Goal: Communication & Community: Answer question/provide support

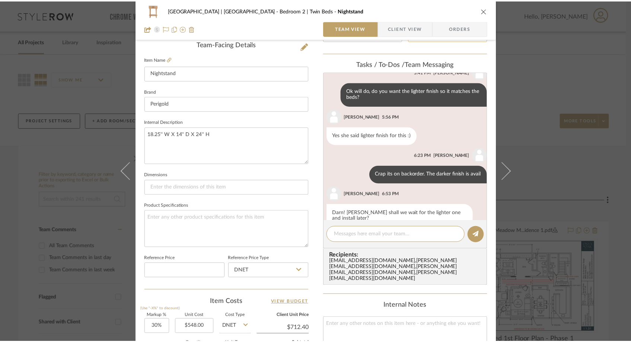
scroll to position [266, 0]
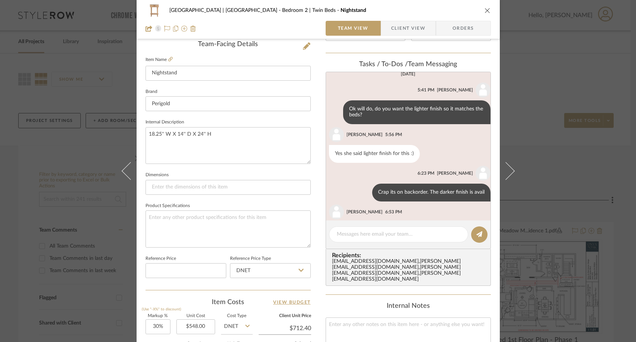
click at [486, 9] on icon "close" at bounding box center [488, 10] width 6 height 6
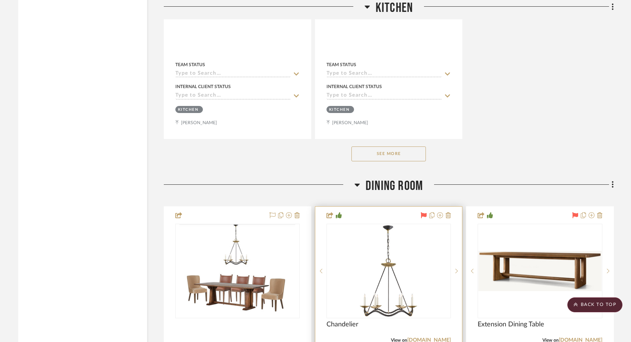
scroll to position [4205, 0]
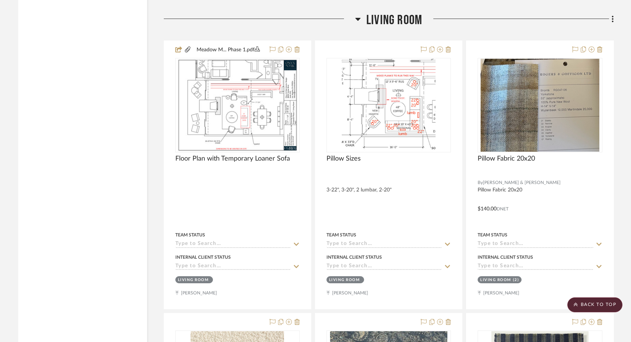
scroll to position [5530, 0]
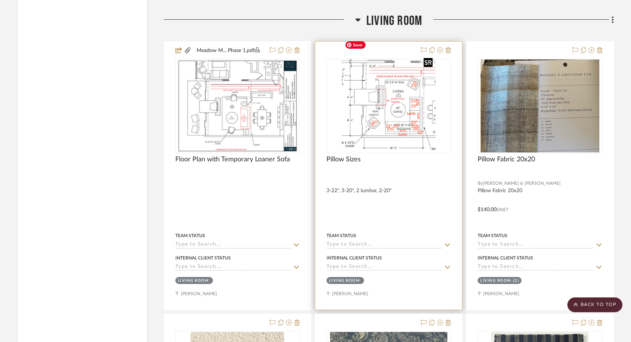
click at [401, 85] on img "0" at bounding box center [388, 106] width 93 height 93
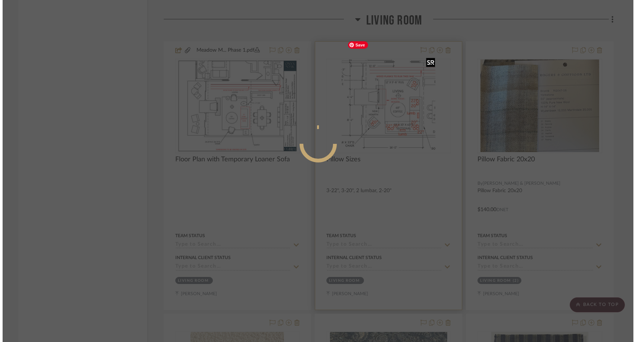
scroll to position [0, 0]
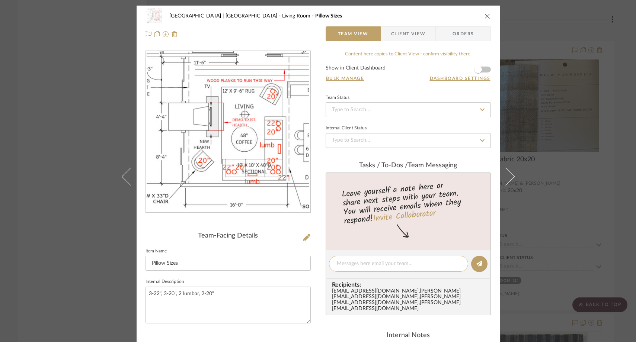
click at [358, 265] on textarea at bounding box center [399, 264] width 124 height 8
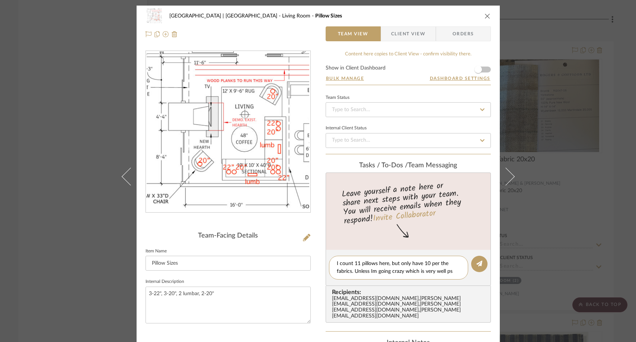
drag, startPoint x: 351, startPoint y: 273, endPoint x: 369, endPoint y: 282, distance: 19.6
click at [369, 282] on editor-of-message "I count 11 pillows here, but only have 10 per the fabrics. Unless Im going craz…" at bounding box center [408, 268] width 165 height 36
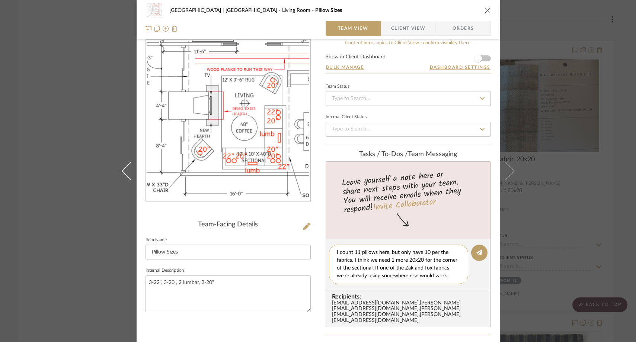
scroll to position [15, 0]
click at [434, 262] on textarea "I count 11 pillows here, but only have 10 per the fabrics. I think we need 1 mo…" at bounding box center [401, 264] width 129 height 31
click at [389, 271] on textarea "I count 11 pillows here, but only have 10 per the fabrics. I think we need 1 mo…" at bounding box center [401, 264] width 129 height 31
click at [373, 270] on textarea "I count 11 pillows here, but only have 10 per the fabrics. I think we need 1 mo…" at bounding box center [401, 264] width 129 height 31
click at [377, 271] on textarea "I count 11 pillows here, but only have 10 per the fabrics. I think we need 1 mo…" at bounding box center [401, 264] width 129 height 31
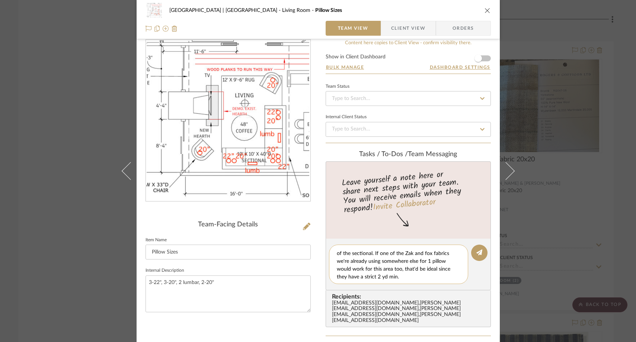
click at [448, 271] on textarea "I count 11 pillows here, but only have 10 per the fabrics. I think we need 1 mo…" at bounding box center [401, 264] width 129 height 31
click at [340, 254] on textarea "I count 11 pillows here, but only have 10 per the fabrics. I think we need 1 mo…" at bounding box center [401, 264] width 129 height 31
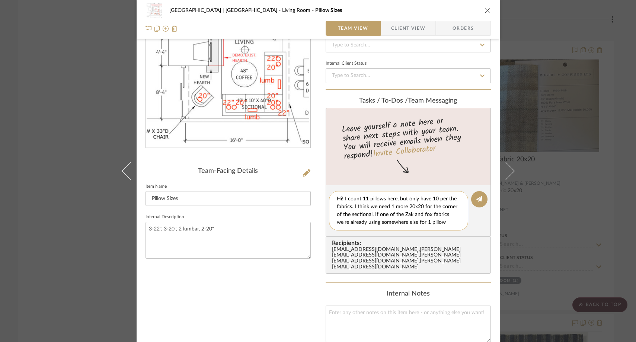
click at [384, 198] on textarea "Hi! I count 11 pillows here, but only have 10 per the fabrics. I think we need …" at bounding box center [401, 210] width 129 height 31
click at [348, 222] on textarea "Hi! I count 11 pillows in the diagram, but only have 10 per the fabrics. I thin…" at bounding box center [401, 210] width 129 height 31
type textarea "Hi! I count 11 pillows in the diagram, but only have 10 per the fabrics. I thin…"
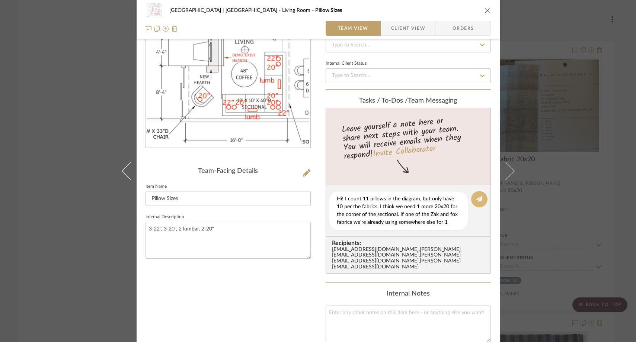
click at [476, 201] on icon at bounding box center [479, 199] width 6 height 6
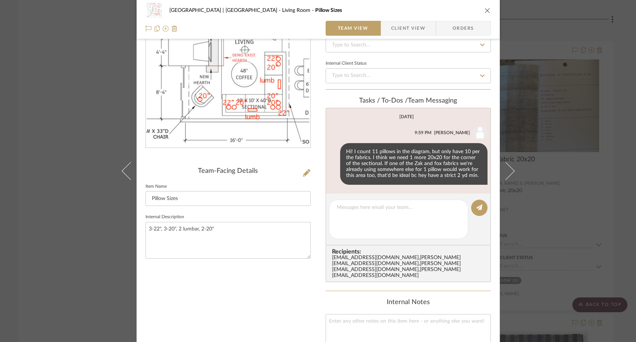
click at [91, 109] on div "Meadow Mountain | Vail Valley Living Room Pillow Sizes Team View Client View Or…" at bounding box center [318, 171] width 636 height 342
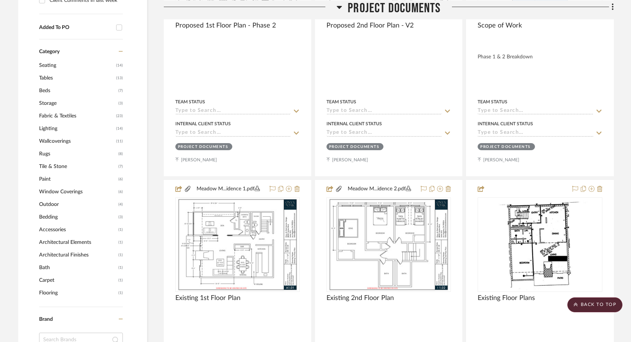
scroll to position [584, 0]
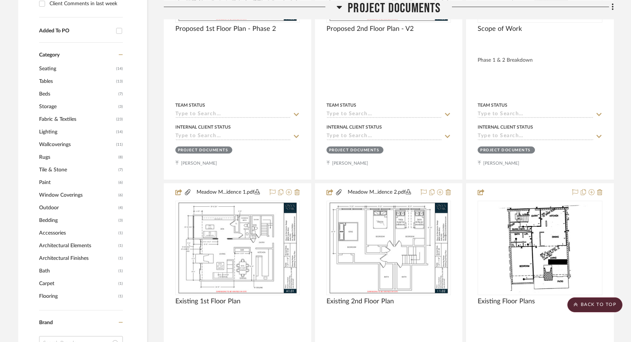
click at [81, 113] on span "Fabric & Textiles" at bounding box center [76, 119] width 75 height 13
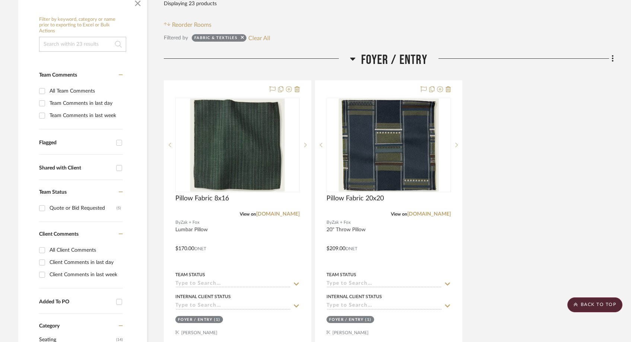
scroll to position [0, 0]
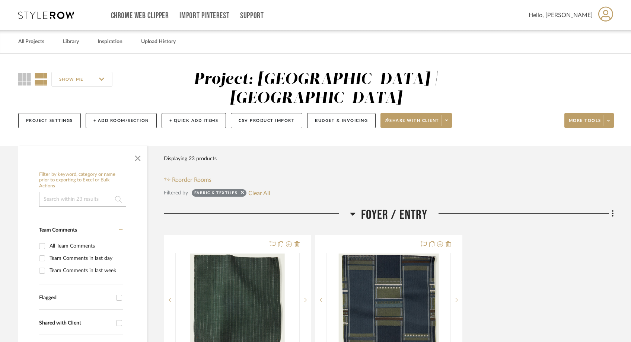
click at [76, 192] on input at bounding box center [82, 199] width 87 height 15
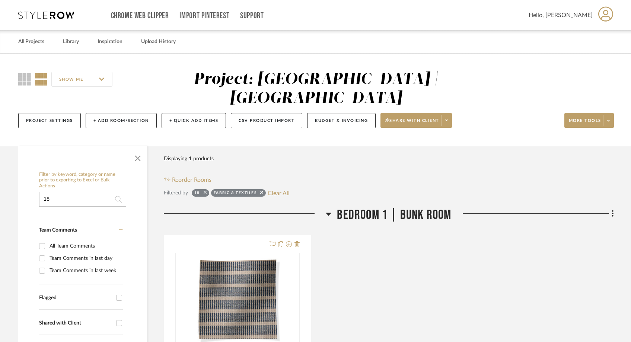
type input "18"
click at [204, 190] on icon at bounding box center [205, 192] width 3 height 5
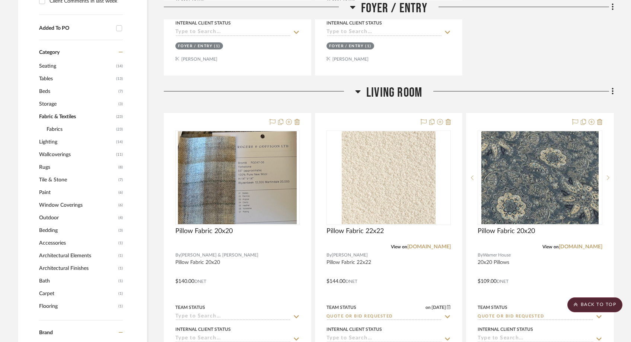
scroll to position [490, 0]
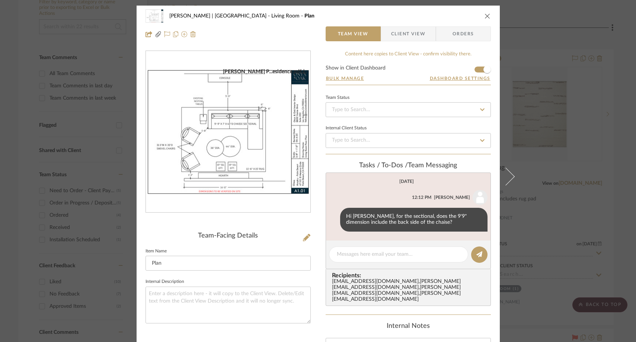
click at [485, 14] on icon "close" at bounding box center [488, 16] width 6 height 6
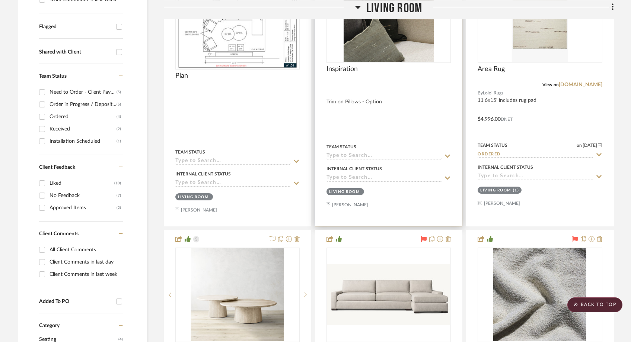
scroll to position [270, 0]
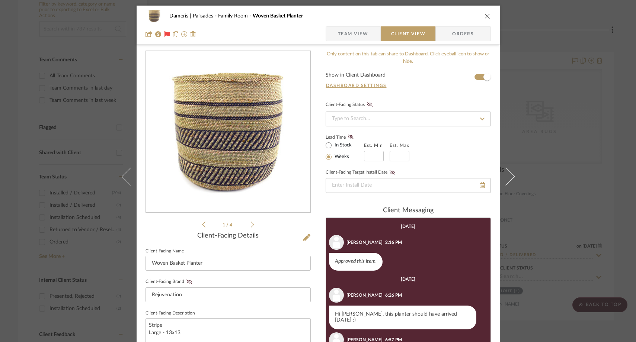
scroll to position [5, 0]
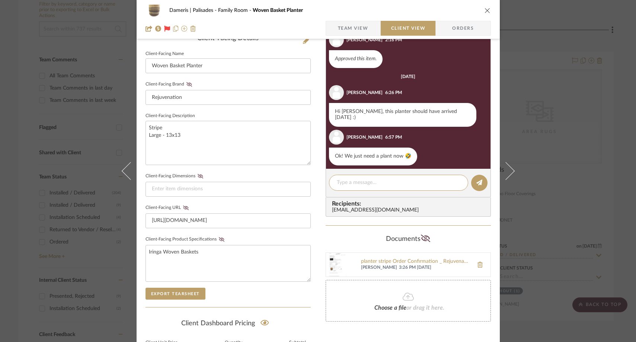
click at [116, 50] on button at bounding box center [126, 171] width 21 height 342
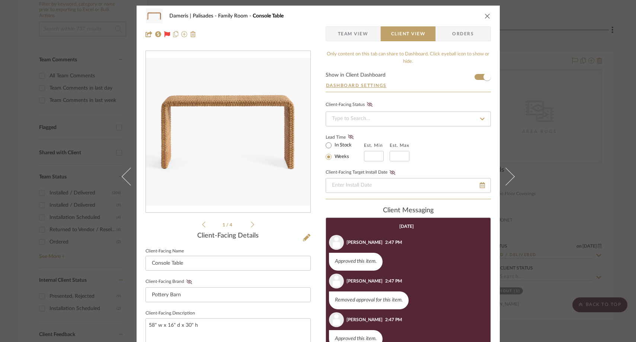
click at [485, 16] on icon "close" at bounding box center [488, 16] width 6 height 6
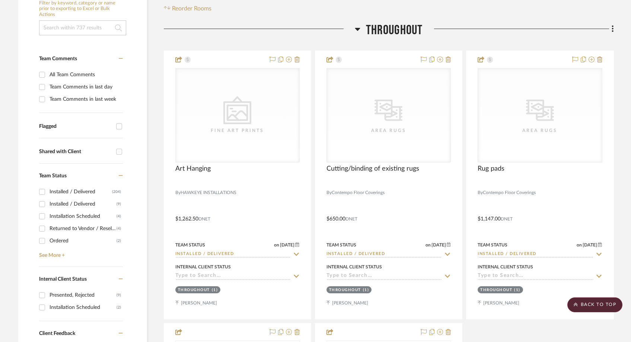
scroll to position [156, 0]
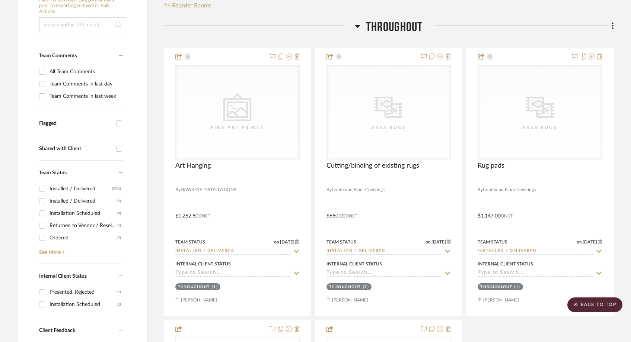
click at [60, 240] on div "Ordered" at bounding box center [82, 238] width 67 height 12
click at [48, 240] on input "Ordered (2)" at bounding box center [42, 238] width 12 height 12
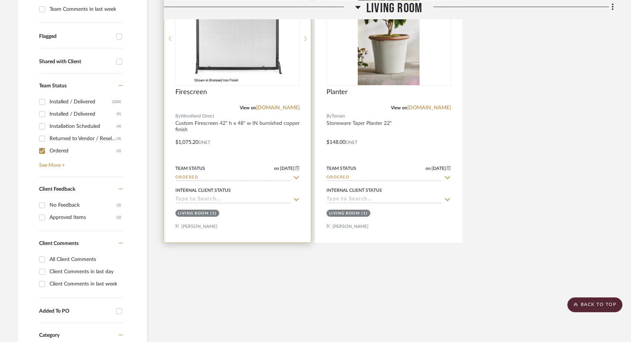
scroll to position [242, 0]
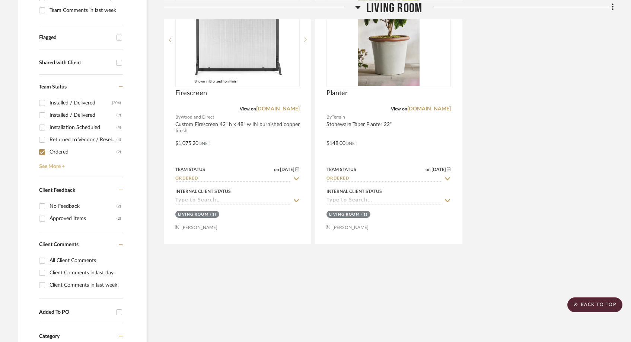
click at [52, 168] on link "See More +" at bounding box center [80, 164] width 86 height 12
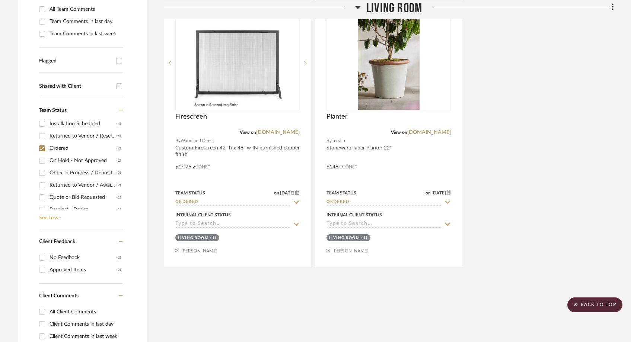
scroll to position [0, 0]
click at [42, 173] on input "Ordered (2)" at bounding box center [42, 176] width 12 height 12
checkbox input "false"
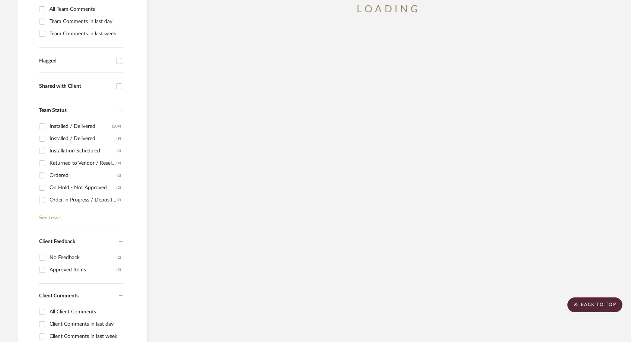
click at [42, 153] on input "Installation Scheduled (4)" at bounding box center [42, 151] width 12 height 12
checkbox input "true"
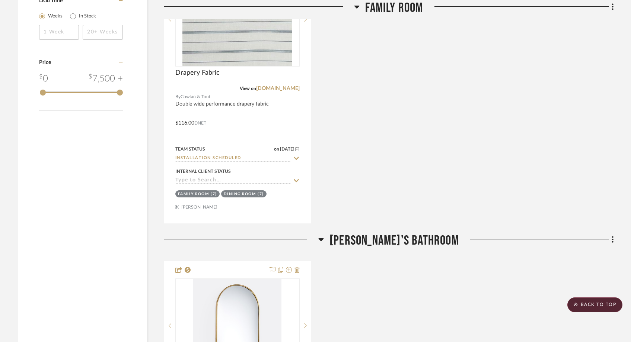
scroll to position [1112, 0]
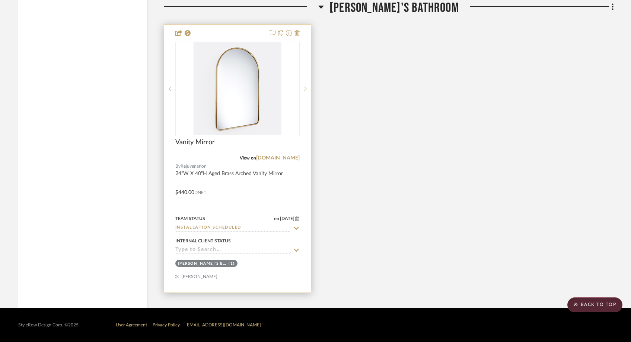
click at [210, 224] on div "Team Status on 10/2/2025 10/2/2025 Installation Scheduled" at bounding box center [237, 223] width 124 height 18
click at [209, 226] on input "Installation Scheduled" at bounding box center [232, 228] width 115 height 7
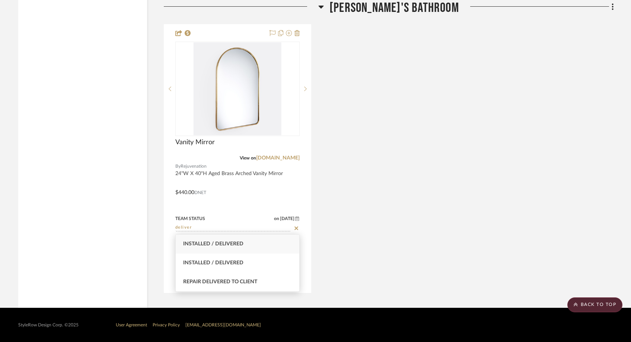
type input "deliver"
click at [204, 245] on span "Installed / Delivered" at bounding box center [213, 244] width 60 height 5
type input "10/7/2025"
type input "Installed / Delivered"
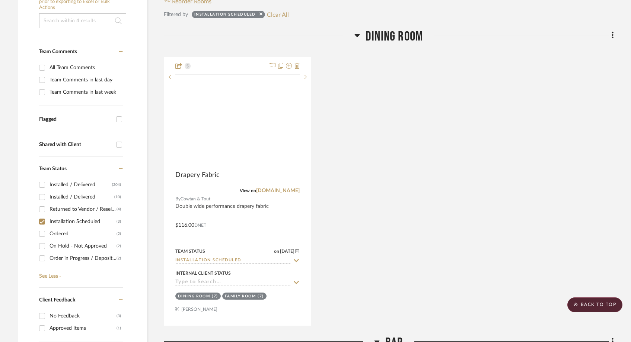
scroll to position [116, 0]
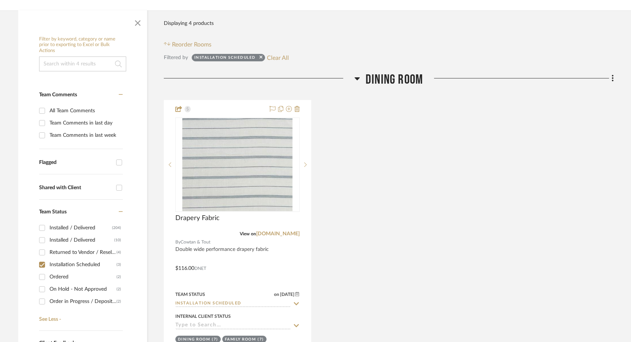
click at [43, 265] on input "Installation Scheduled (3)" at bounding box center [42, 265] width 12 height 12
checkbox input "false"
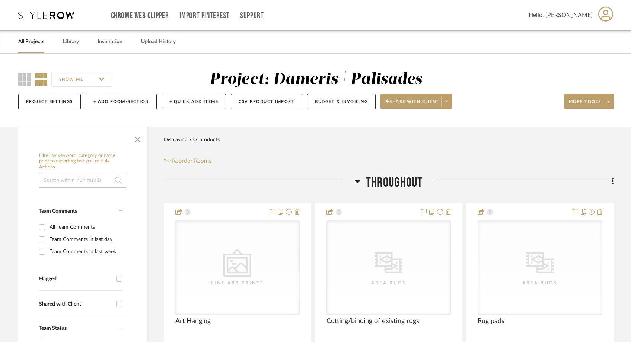
click at [33, 43] on link "All Projects" at bounding box center [31, 42] width 26 height 10
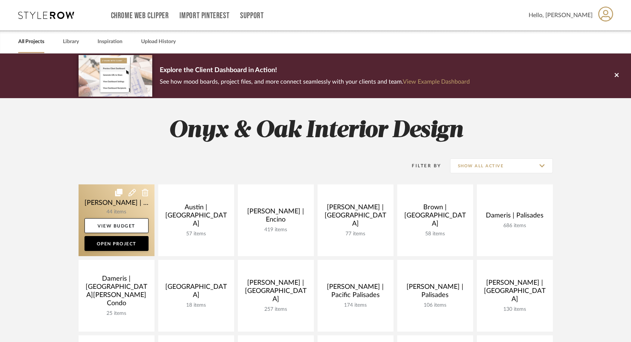
scroll to position [9, 0]
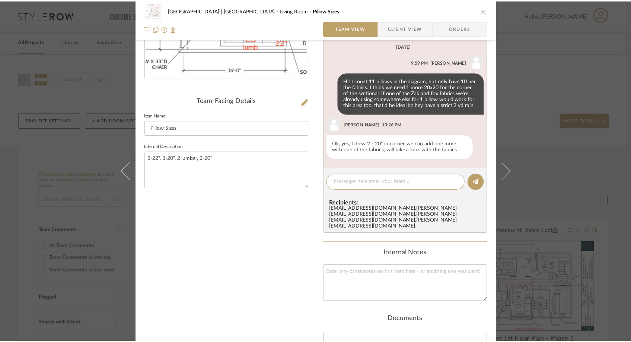
scroll to position [247, 0]
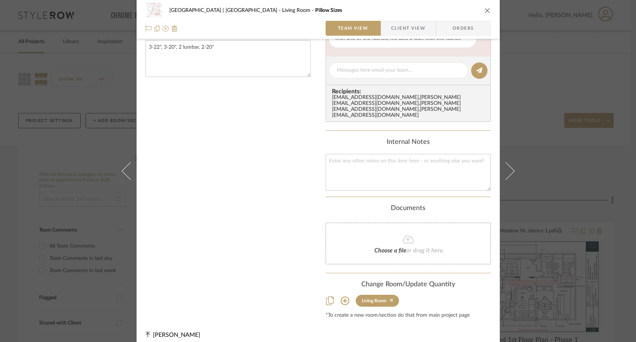
click at [485, 10] on icon "close" at bounding box center [488, 10] width 6 height 6
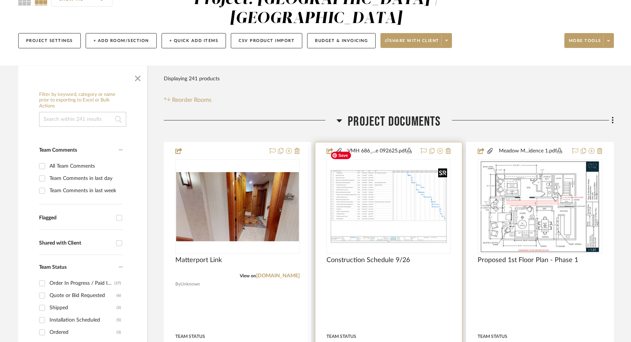
scroll to position [80, 0]
